Goal: Task Accomplishment & Management: Manage account settings

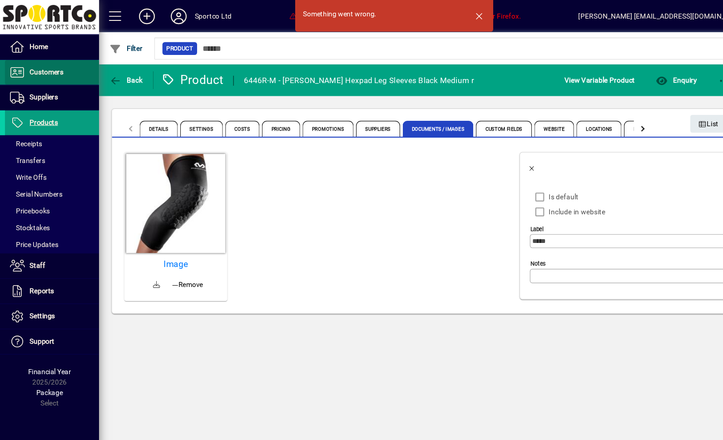
click at [48, 69] on span "Customers" at bounding box center [42, 65] width 31 height 7
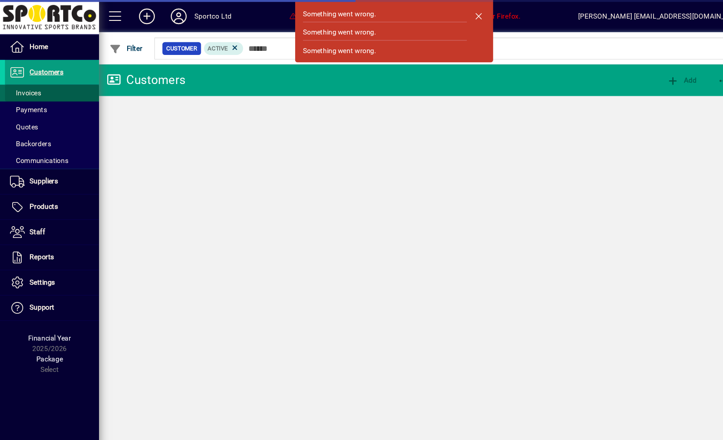
click at [28, 87] on span "Invoices" at bounding box center [23, 85] width 29 height 7
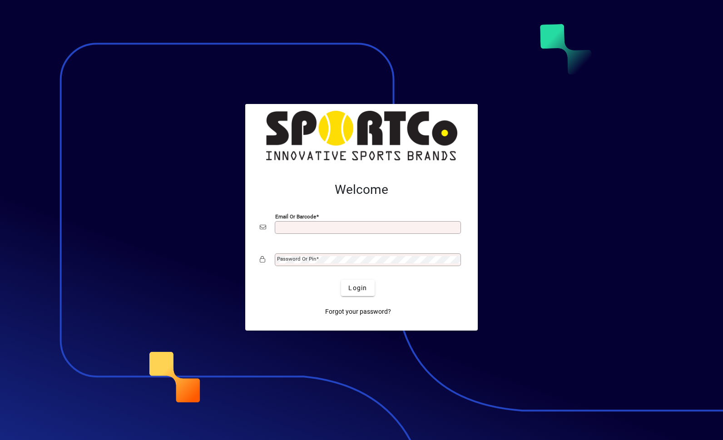
type input "**********"
click at [358, 288] on button "Login" at bounding box center [357, 288] width 33 height 16
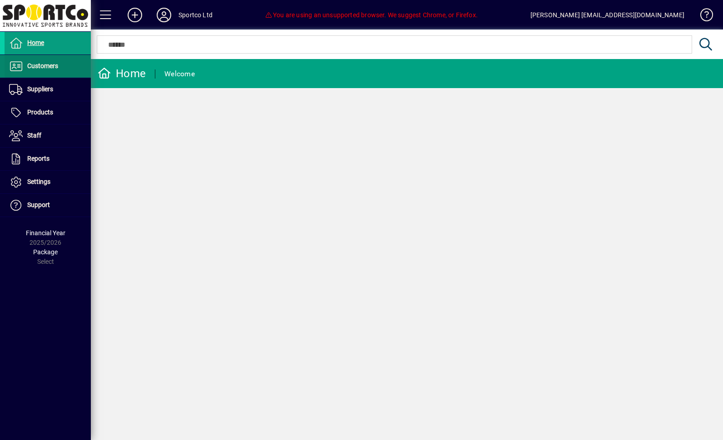
click at [41, 69] on span "Customers" at bounding box center [42, 65] width 31 height 7
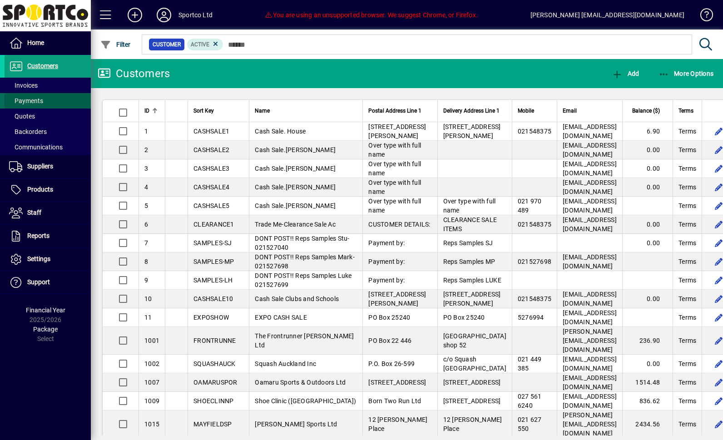
click at [25, 91] on span at bounding box center [48, 101] width 86 height 22
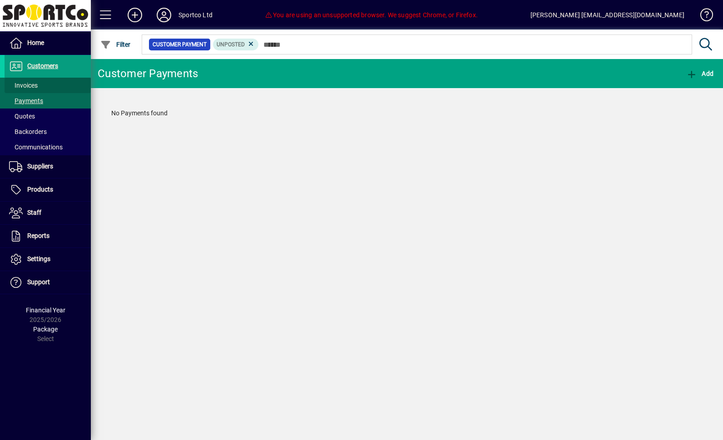
click at [25, 86] on span "Invoices" at bounding box center [23, 85] width 29 height 7
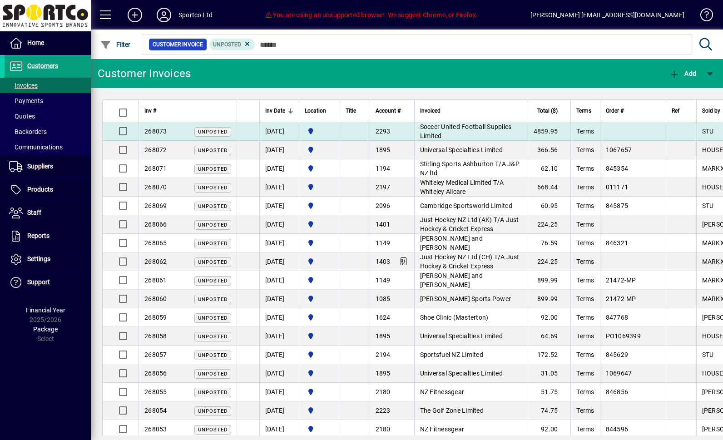
click at [290, 131] on td "[DATE]" at bounding box center [279, 131] width 40 height 19
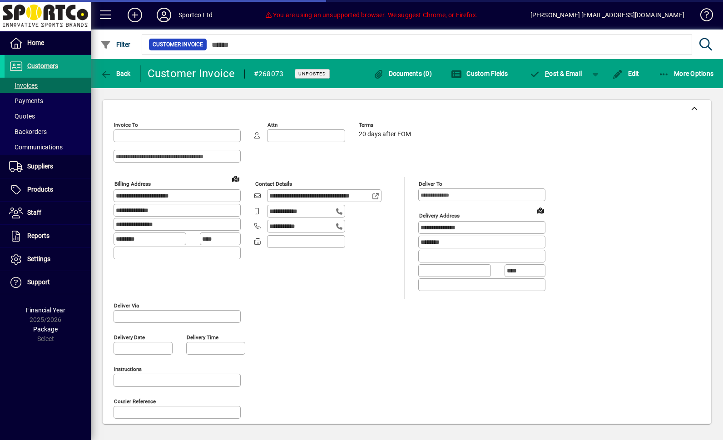
type input "**********"
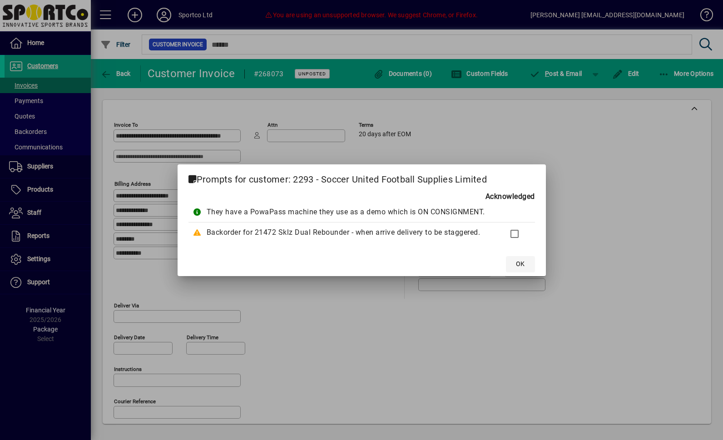
click at [519, 261] on span "OK" at bounding box center [520, 264] width 9 height 10
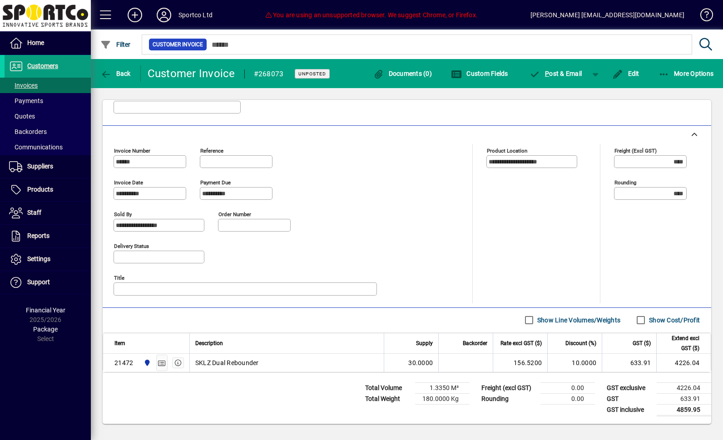
scroll to position [307, 0]
